Goal: Task Accomplishment & Management: Complete application form

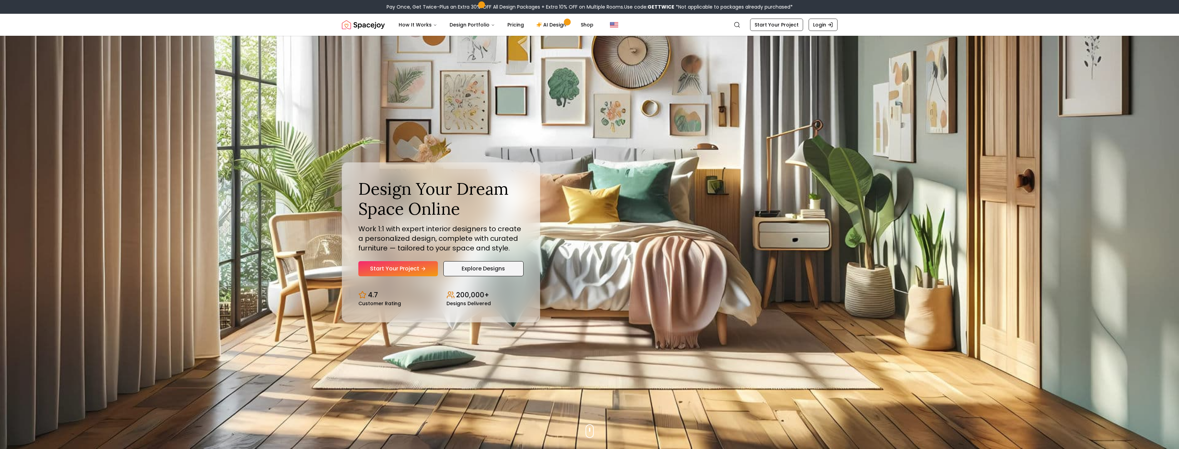
click at [462, 268] on link "Explore Designs" at bounding box center [483, 268] width 80 height 15
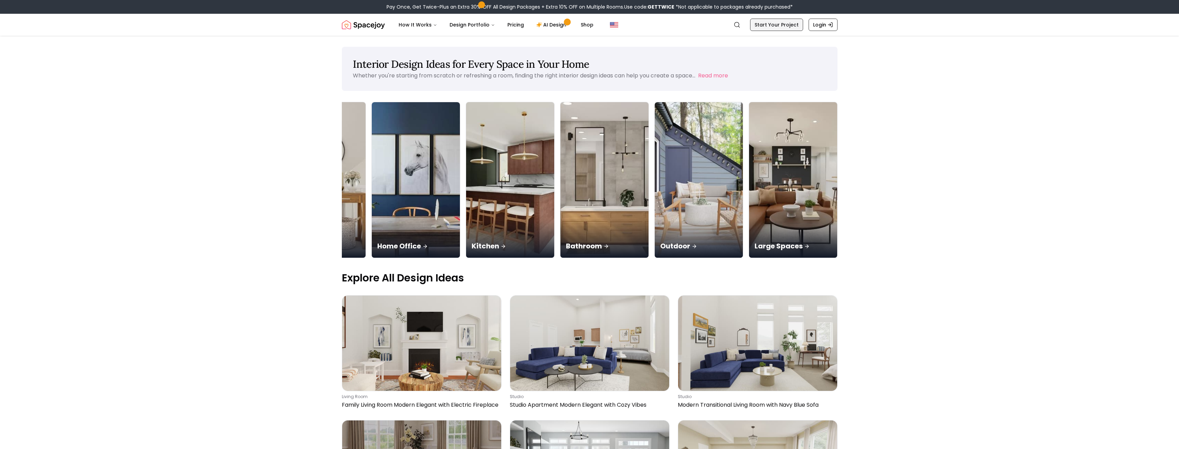
click at [769, 24] on link "Start Your Project" at bounding box center [776, 25] width 53 height 12
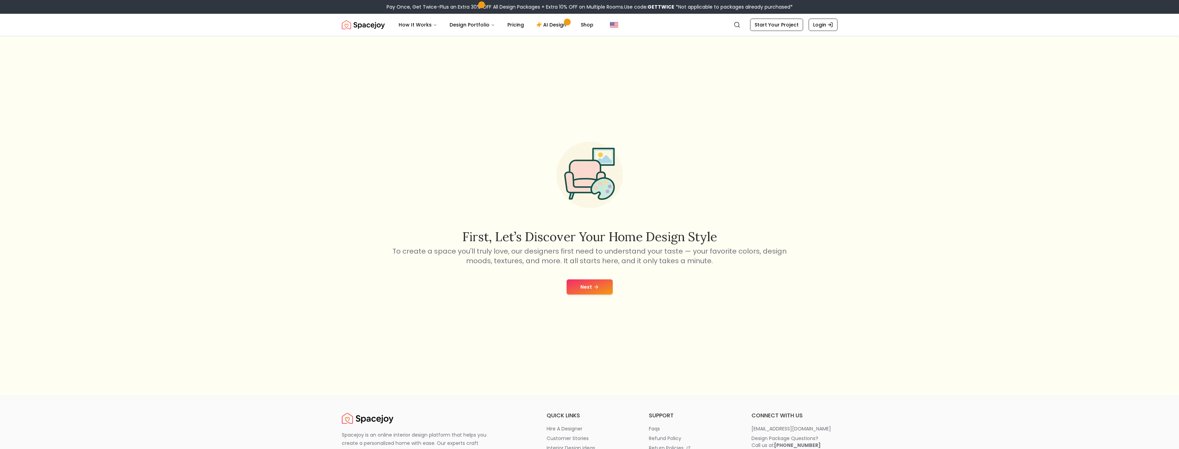
click at [602, 291] on button "Next" at bounding box center [590, 287] width 46 height 15
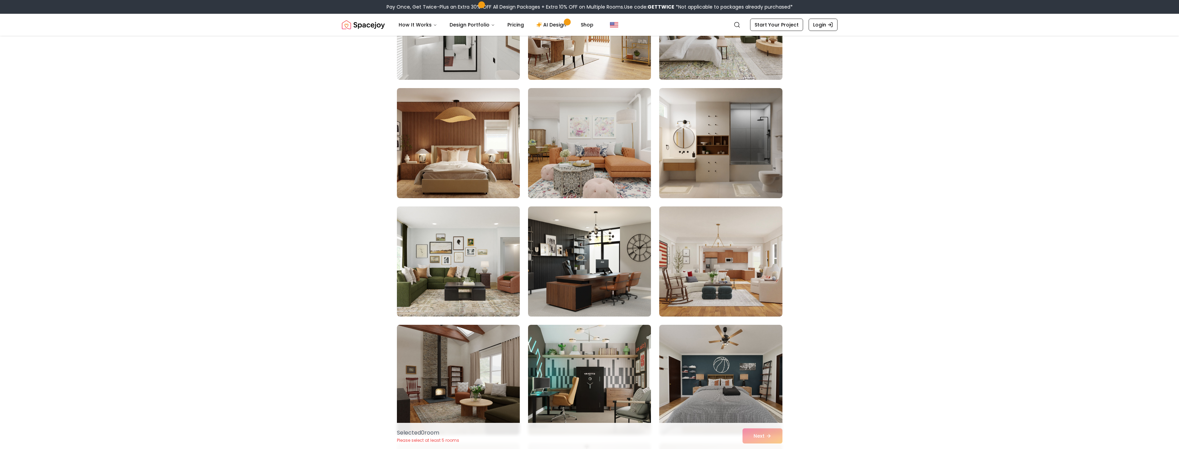
scroll to position [1235, 0]
